Goal: Information Seeking & Learning: Understand process/instructions

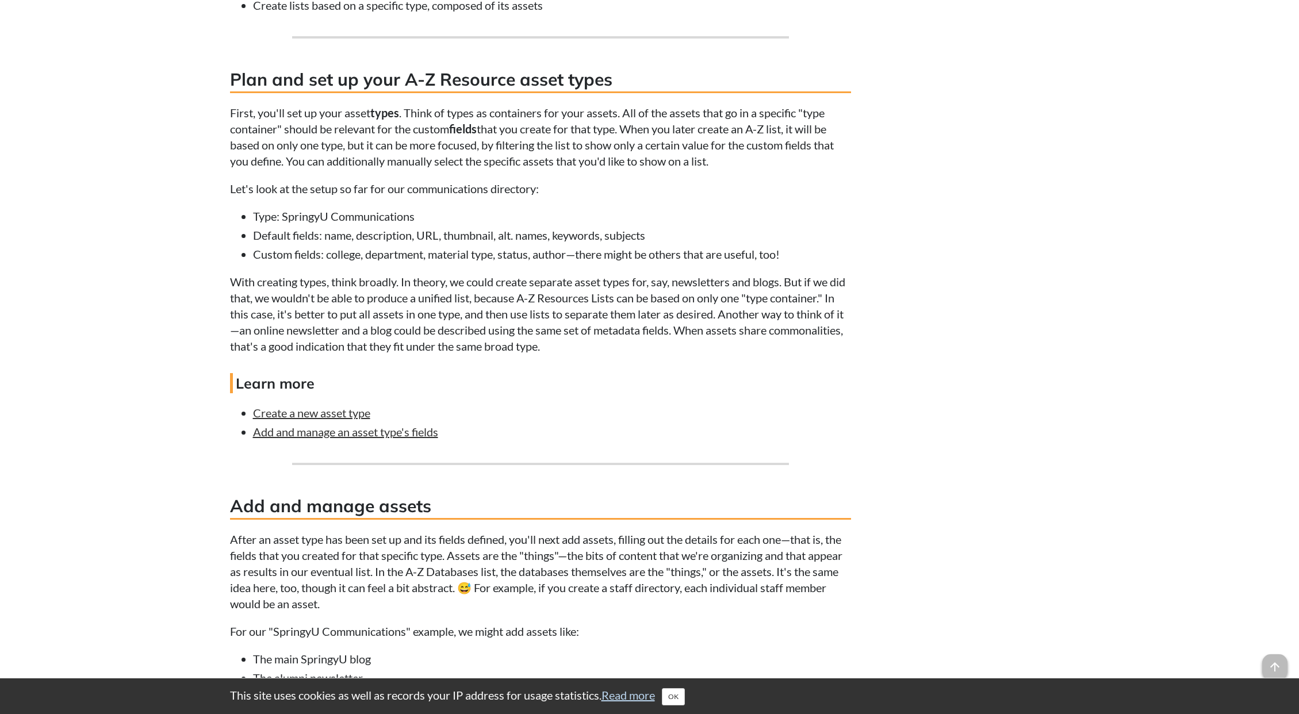
scroll to position [1726, 0]
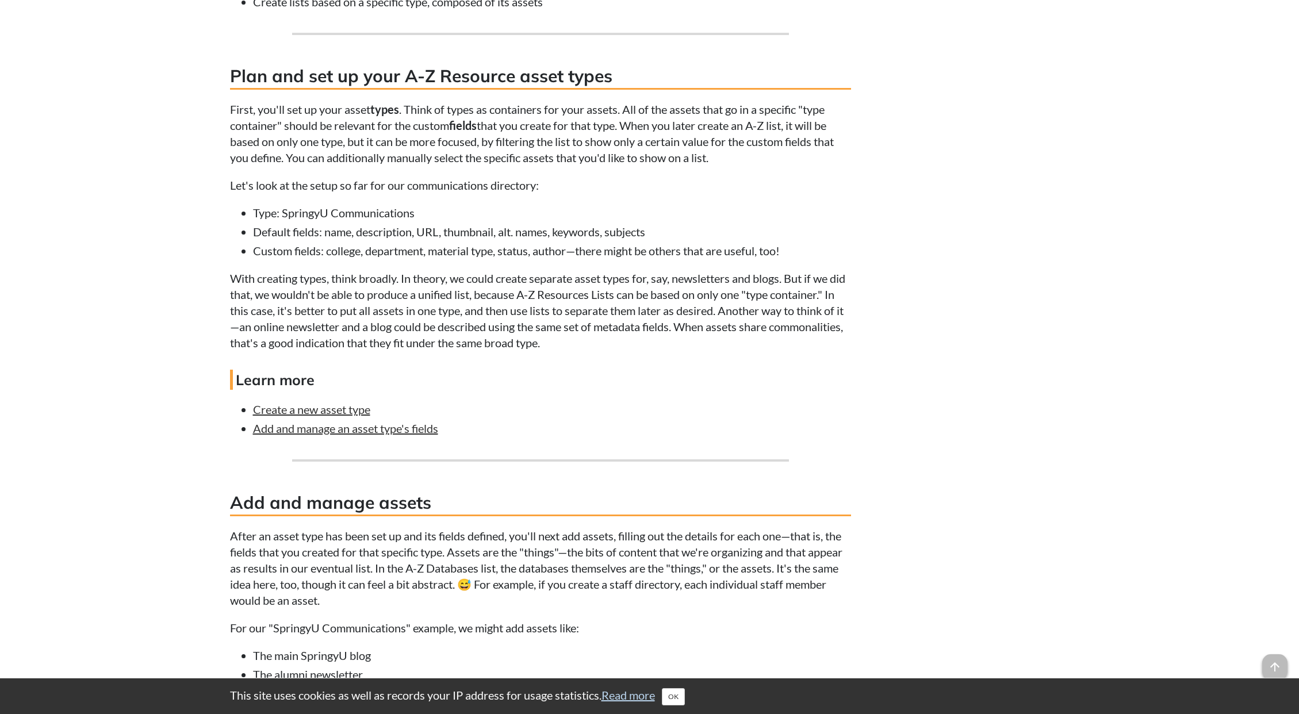
click at [575, 276] on p "With creating types, think broadly. In theory, we could create separate asset t…" at bounding box center [540, 310] width 621 height 81
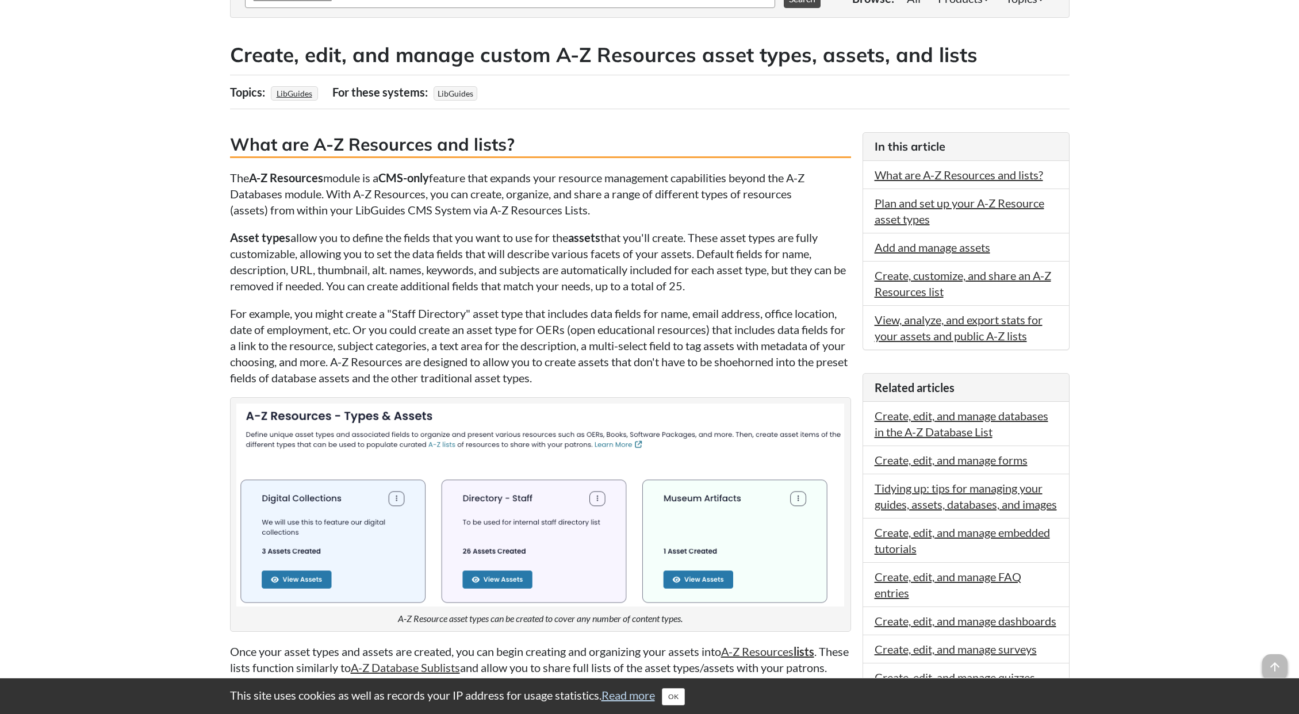
scroll to position [0, 0]
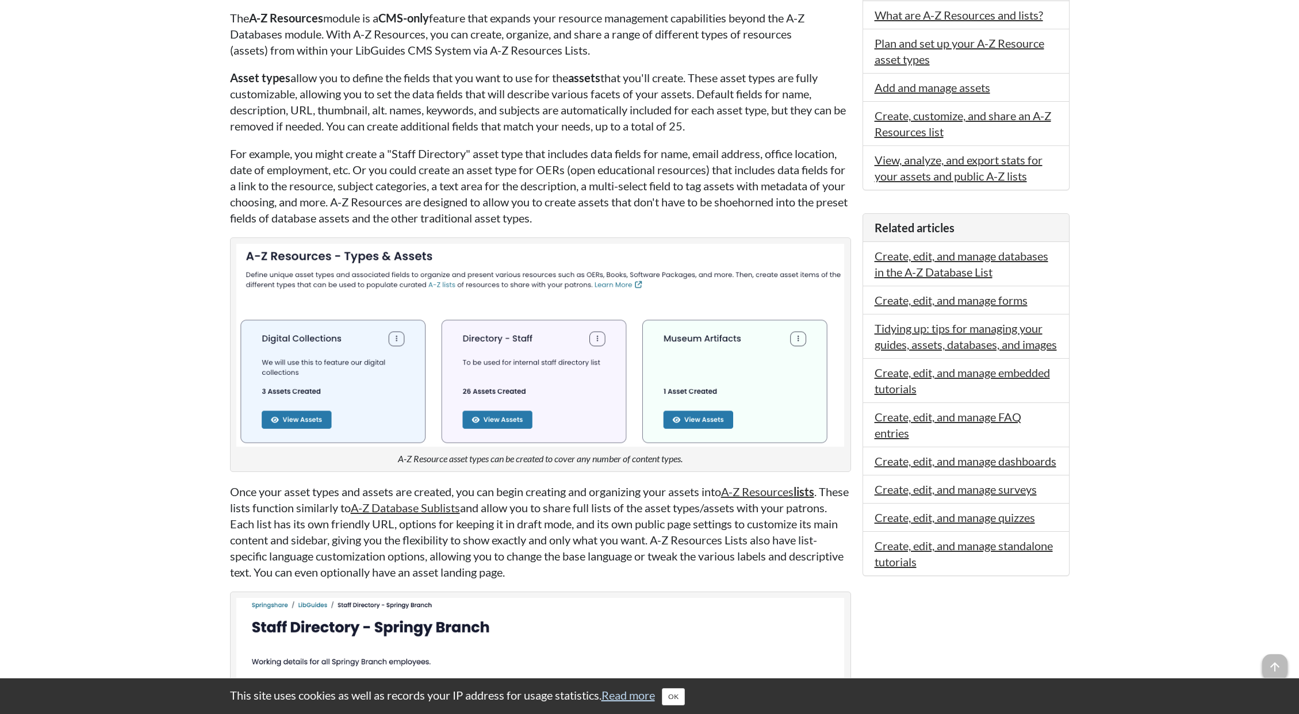
scroll to position [403, 0]
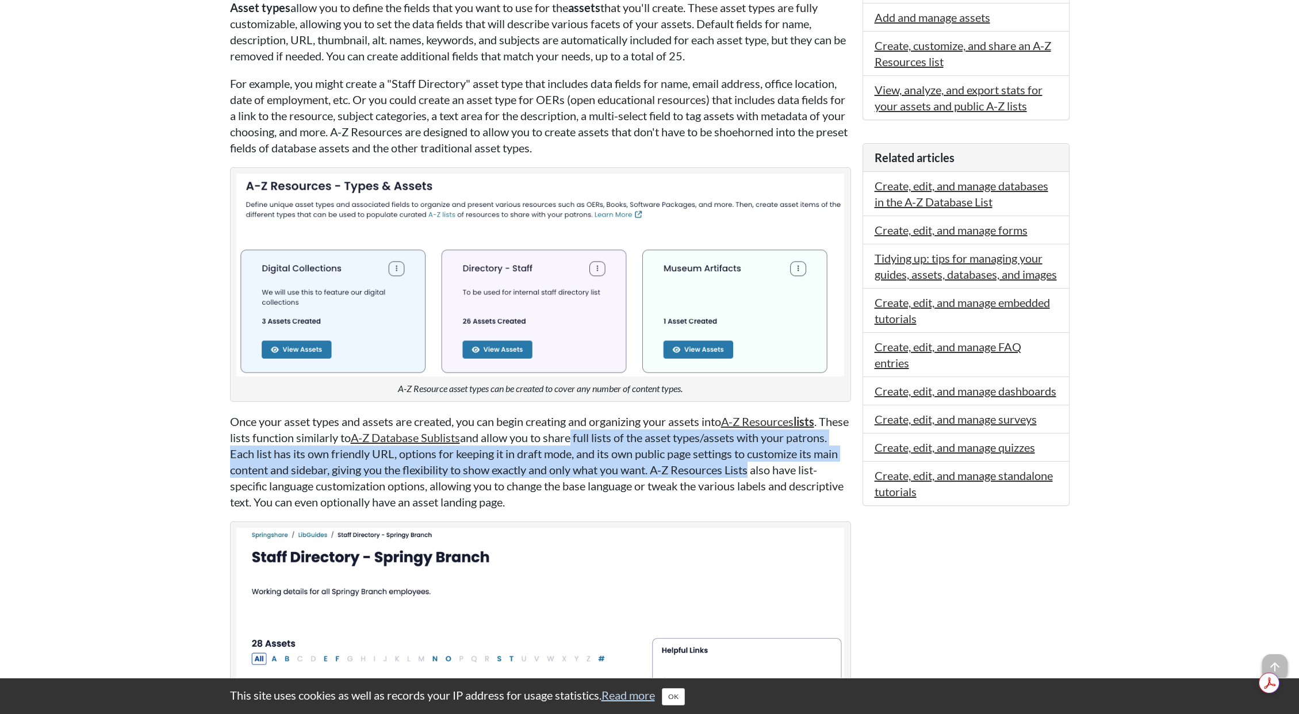
drag, startPoint x: 607, startPoint y: 441, endPoint x: 794, endPoint y: 462, distance: 188.1
click at [794, 462] on p "Once your asset types and assets are created, you can begin creating and organi…" at bounding box center [540, 462] width 621 height 97
click at [633, 464] on p "Once your asset types and assets are created, you can begin creating and organi…" at bounding box center [540, 462] width 621 height 97
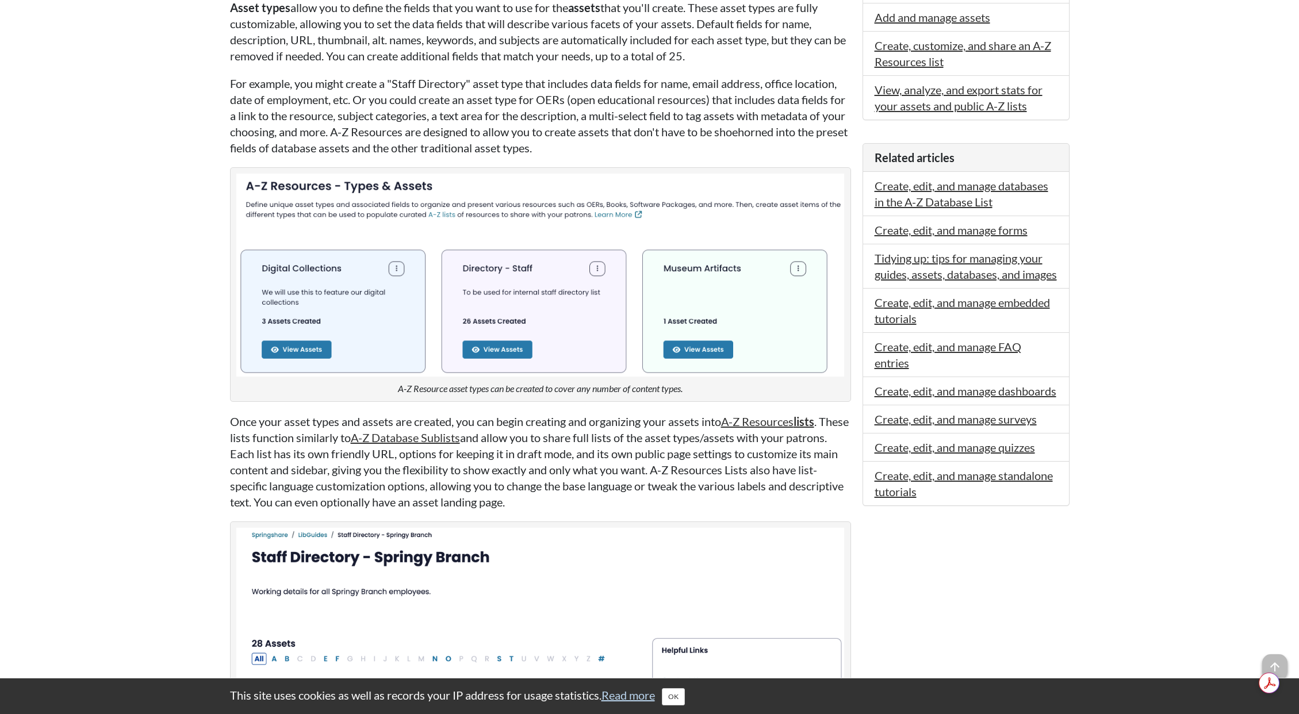
click at [754, 468] on p "Once your asset types and assets are created, you can begin creating and organi…" at bounding box center [540, 462] width 621 height 97
drag, startPoint x: 232, startPoint y: 488, endPoint x: 578, endPoint y: 494, distance: 345.2
click at [578, 494] on p "Once your asset types and assets are created, you can begin creating and organi…" at bounding box center [540, 462] width 621 height 97
click at [576, 494] on p "Once your asset types and assets are created, you can begin creating and organi…" at bounding box center [540, 462] width 621 height 97
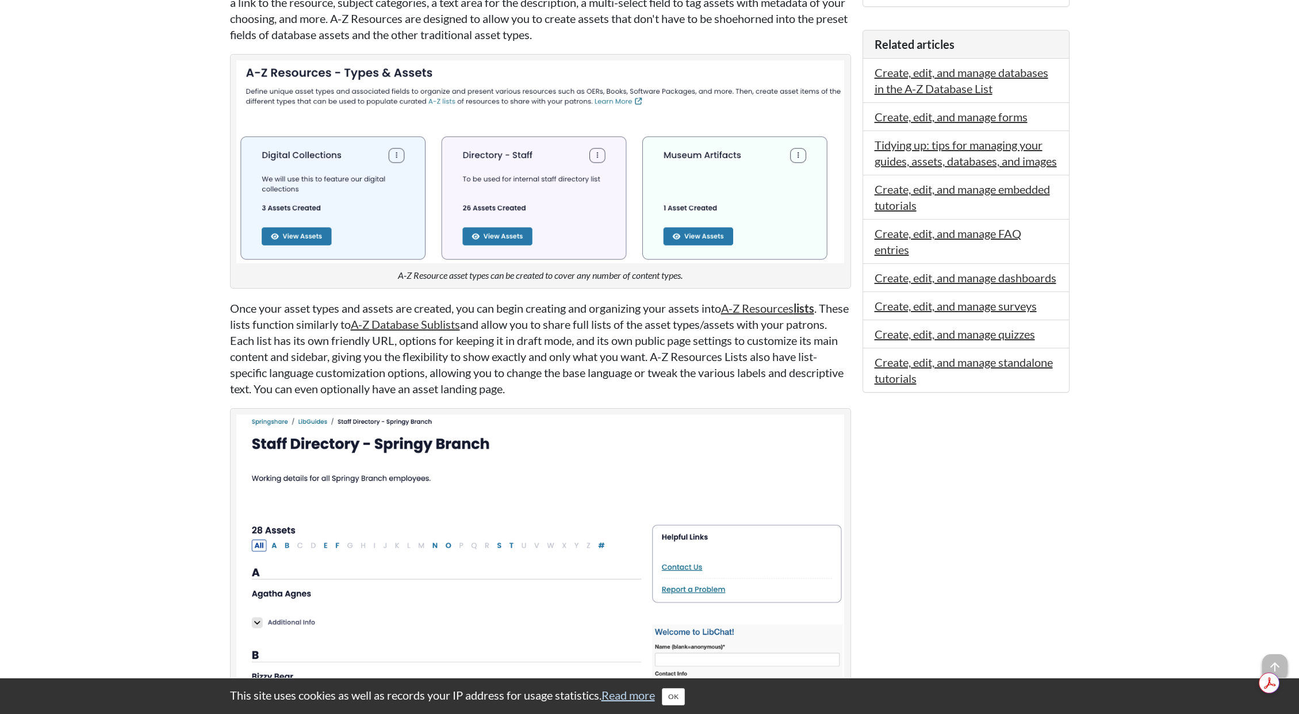
scroll to position [805, 0]
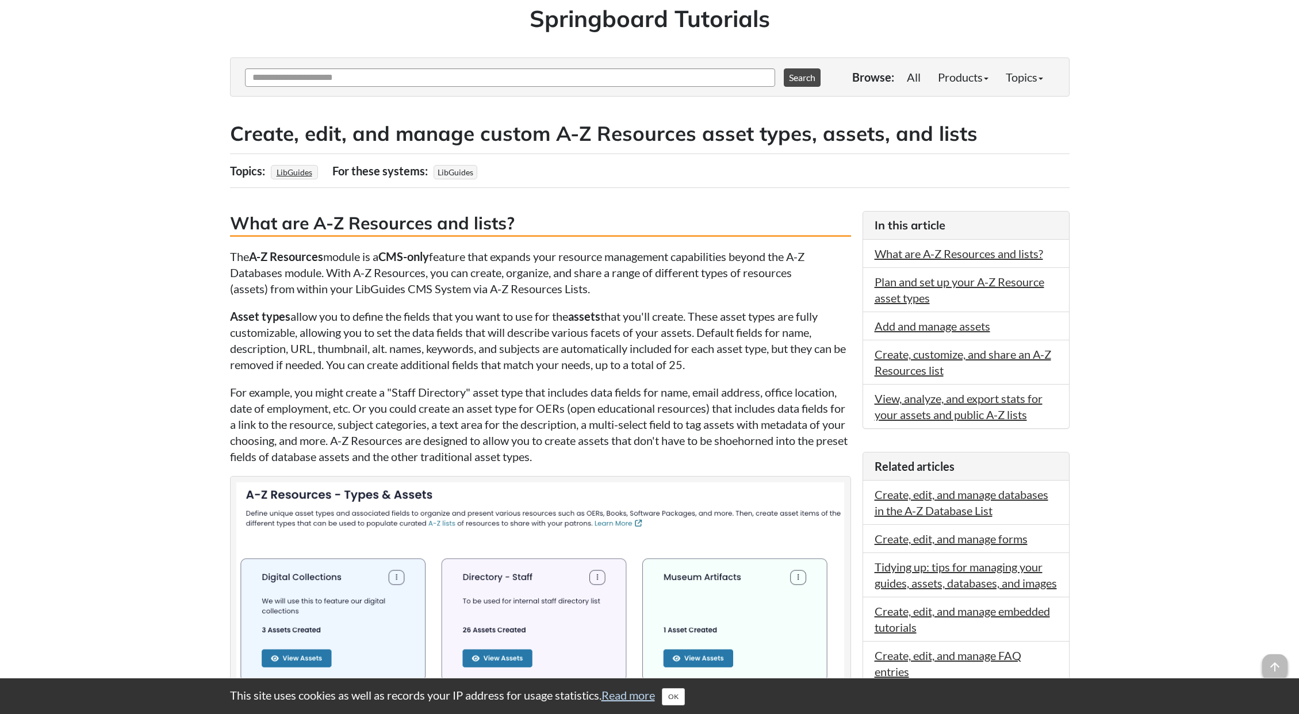
scroll to position [0, 0]
